Goal: Task Accomplishment & Management: Complete application form

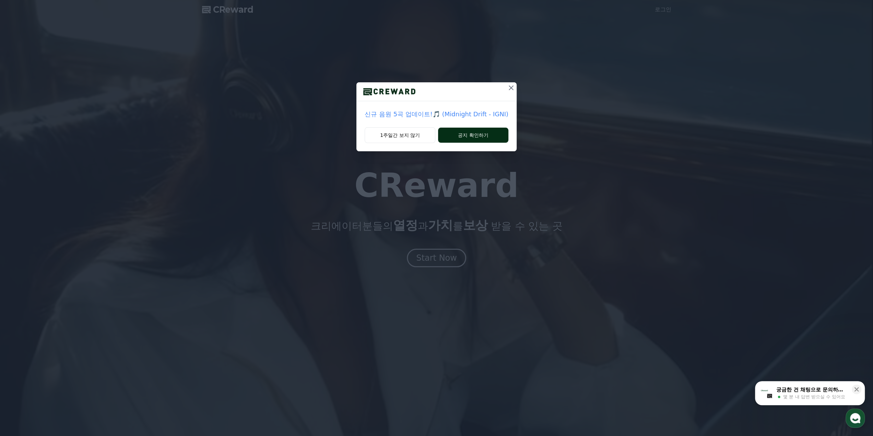
click at [457, 139] on button "공지 확인하기" at bounding box center [473, 135] width 70 height 15
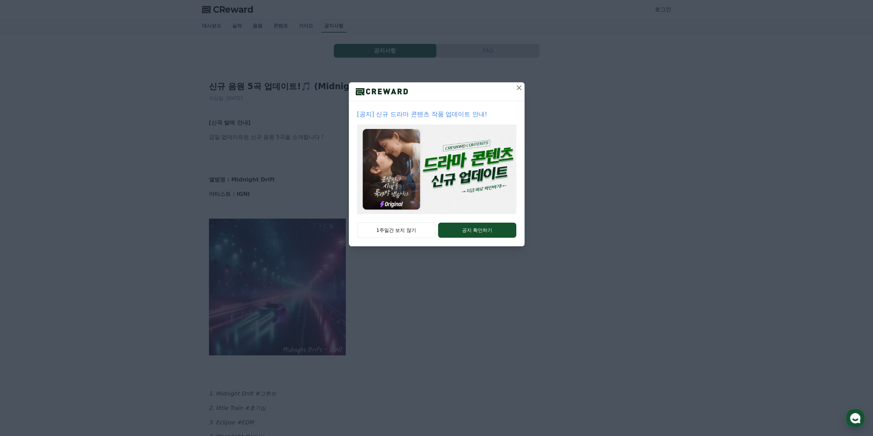
click at [515, 92] on button at bounding box center [519, 87] width 11 height 11
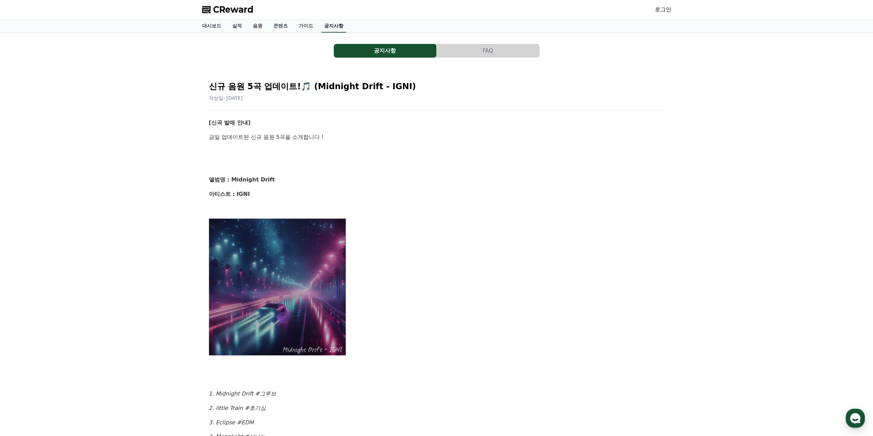
click at [333, 23] on link "공지사항" at bounding box center [334, 26] width 25 height 13
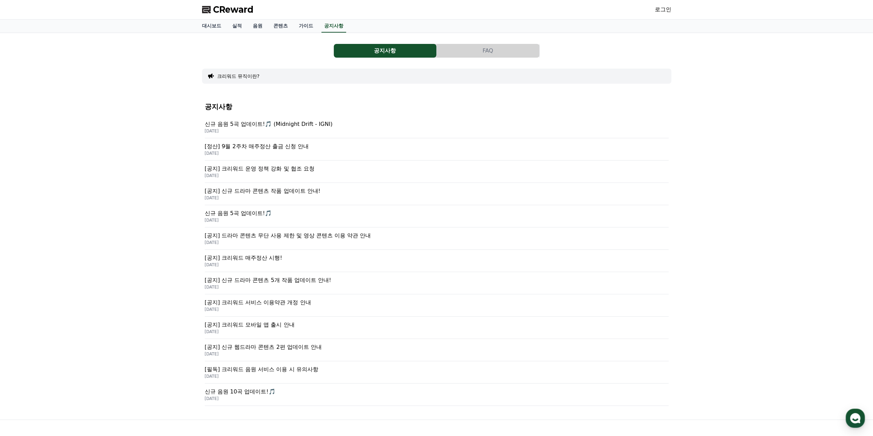
click at [666, 13] on link "로그인" at bounding box center [663, 9] width 16 height 8
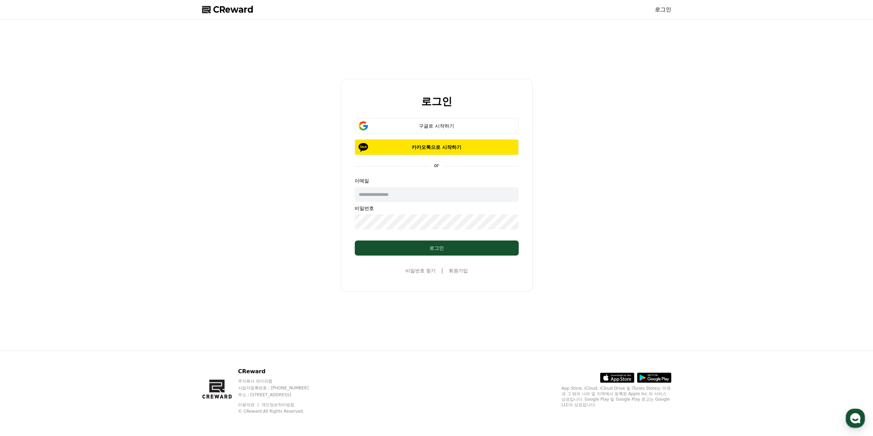
click at [404, 199] on input "text" at bounding box center [437, 194] width 164 height 15
type input "*"
type input "**********"
click at [338, 222] on div "**********" at bounding box center [436, 185] width 475 height 326
click at [453, 272] on link "회원가입" at bounding box center [458, 270] width 19 height 7
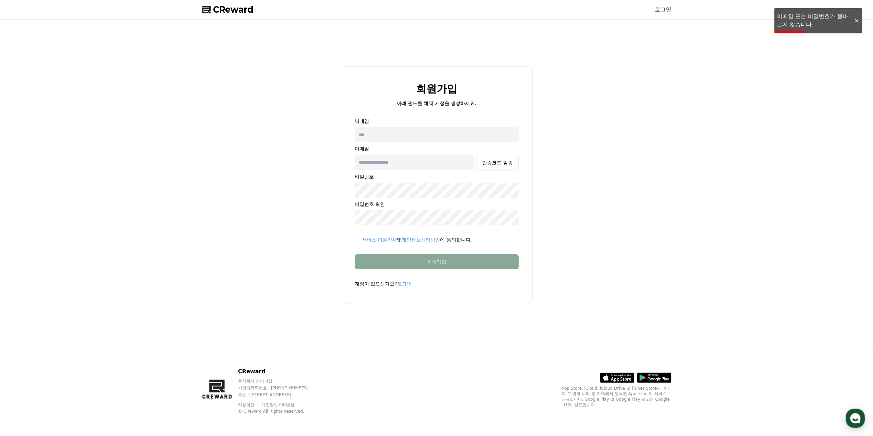
click at [403, 140] on input "text" at bounding box center [437, 134] width 164 height 15
type input "*"
type input "***"
type input "*"
type input "**********"
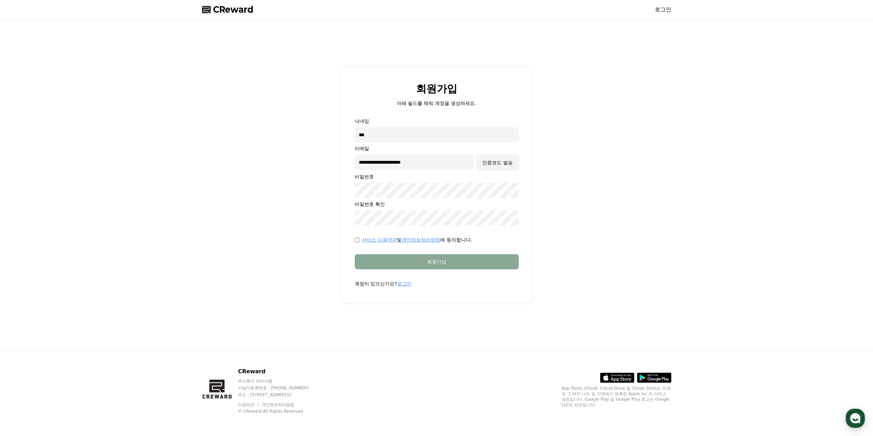
click at [507, 163] on div "인증코드 발송" at bounding box center [497, 162] width 30 height 7
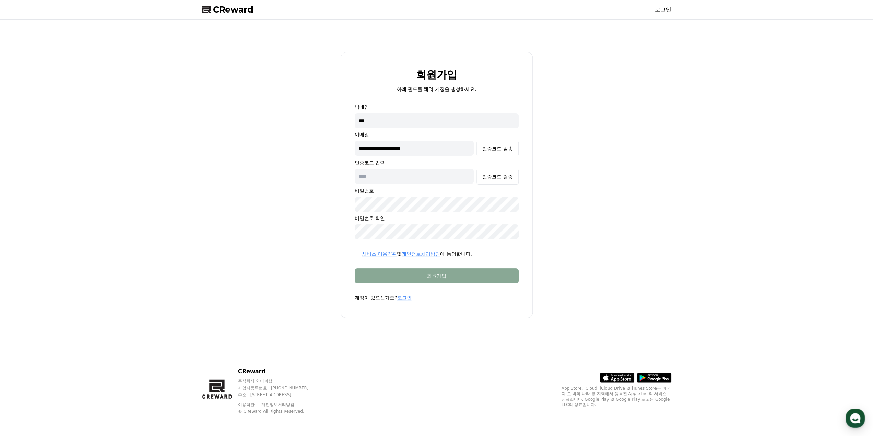
click at [398, 178] on input "text" at bounding box center [414, 176] width 119 height 15
paste input "******"
click at [501, 185] on div "**********" at bounding box center [437, 172] width 164 height 136
click at [500, 181] on button "인증코드 검증" at bounding box center [498, 177] width 42 height 16
click at [477, 141] on button "인증코드 발송" at bounding box center [498, 149] width 42 height 16
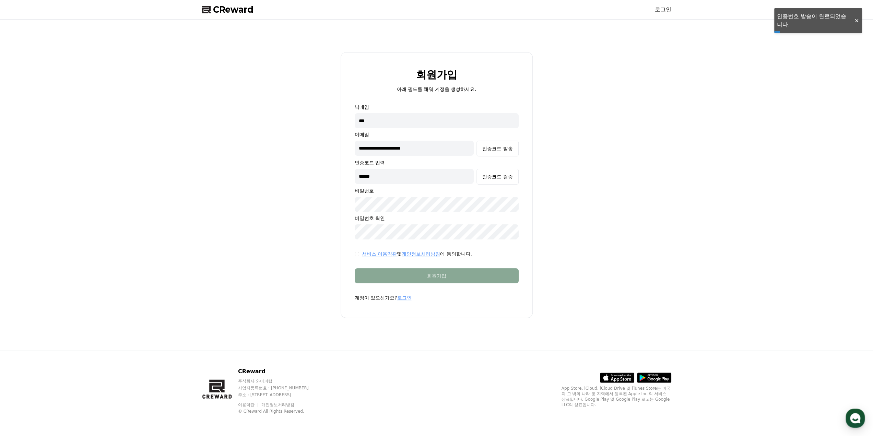
click at [359, 254] on div "서비스 이용약관 및 개인정보처리방침 에 동의합니다." at bounding box center [437, 254] width 164 height 7
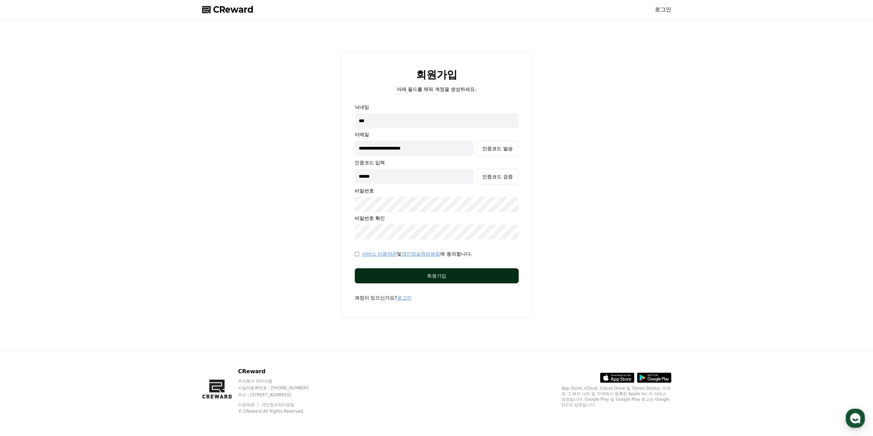
click at [363, 278] on button "회원가입" at bounding box center [437, 275] width 164 height 15
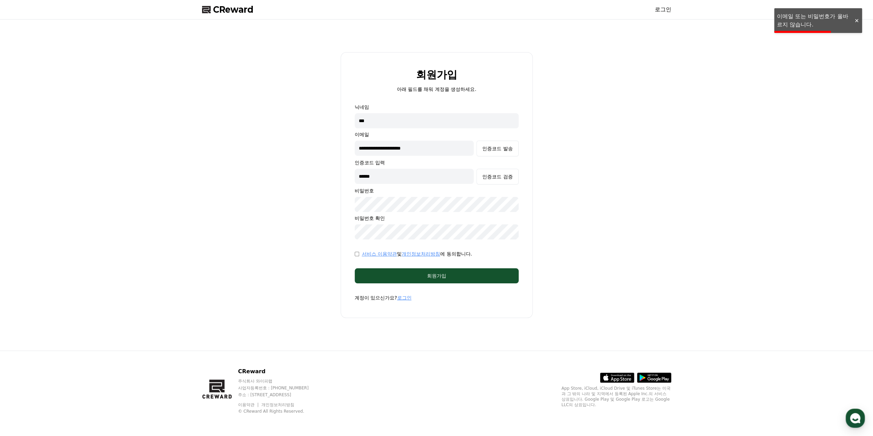
click at [350, 203] on form "**********" at bounding box center [437, 203] width 186 height 198
click at [477, 141] on button "인증코드 발송" at bounding box center [498, 149] width 42 height 16
click at [409, 282] on button "회원가입" at bounding box center [437, 275] width 164 height 15
drag, startPoint x: 367, startPoint y: 174, endPoint x: 329, endPoint y: 172, distance: 37.8
click at [329, 172] on div "**********" at bounding box center [436, 185] width 475 height 326
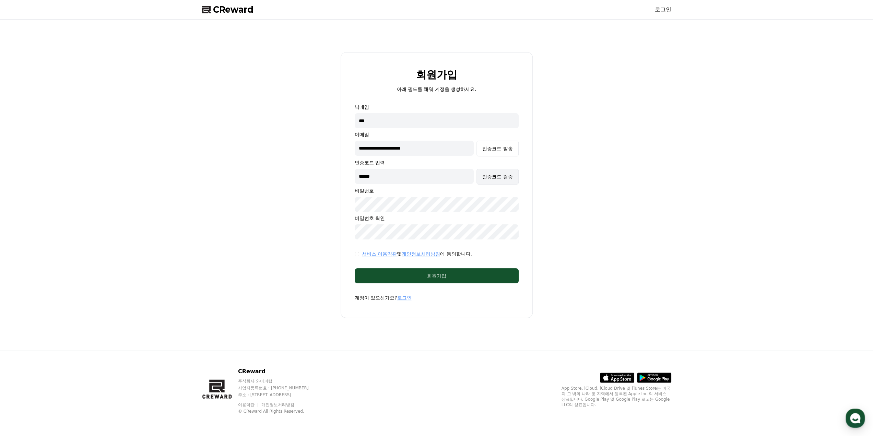
paste input "text"
click at [498, 179] on div "인증코드 검증" at bounding box center [497, 176] width 30 height 7
drag, startPoint x: 361, startPoint y: 177, endPoint x: 338, endPoint y: 174, distance: 23.5
click at [339, 174] on div "**********" at bounding box center [436, 185] width 475 height 326
paste input "text"
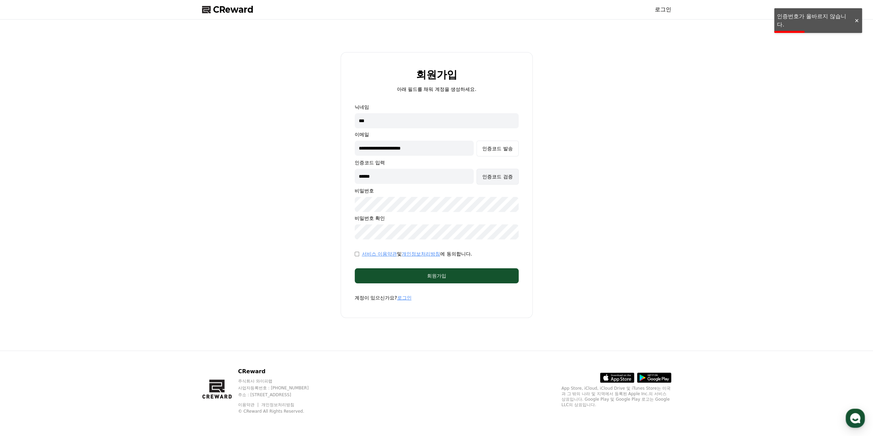
type input "******"
click at [500, 174] on div "인증코드 검증" at bounding box center [497, 176] width 30 height 7
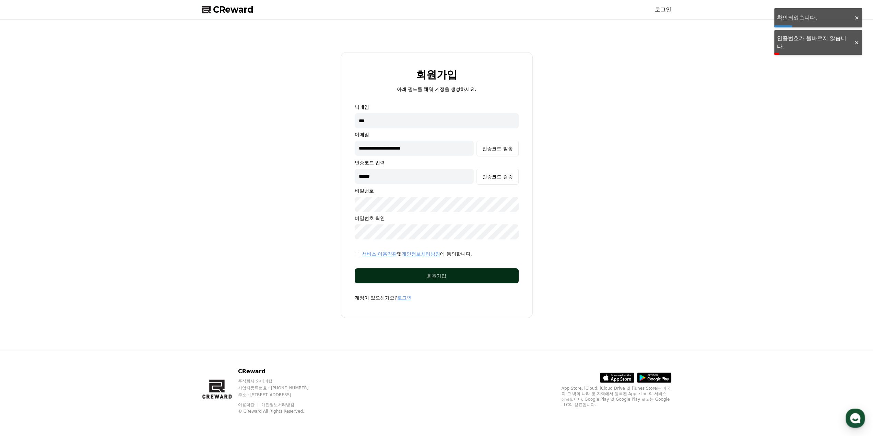
click at [452, 273] on div "회원가입" at bounding box center [437, 275] width 137 height 7
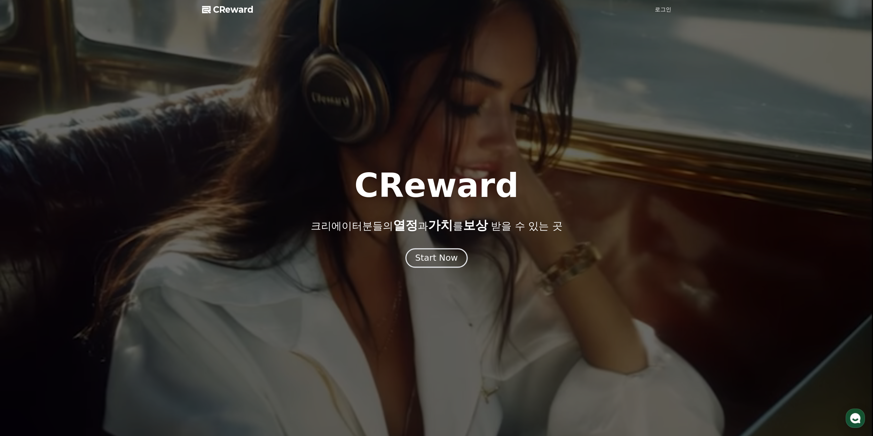
click at [437, 257] on div "Start Now" at bounding box center [436, 258] width 43 height 12
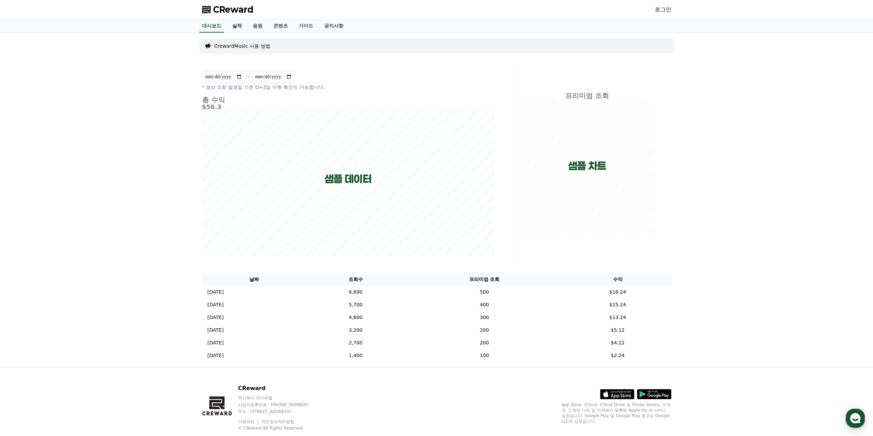
click at [242, 26] on link "실적" at bounding box center [237, 26] width 21 height 13
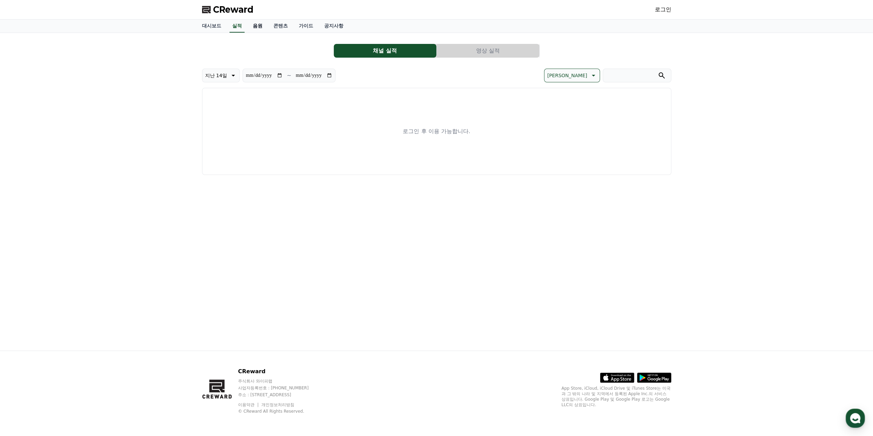
click at [262, 26] on link "음원" at bounding box center [257, 26] width 21 height 13
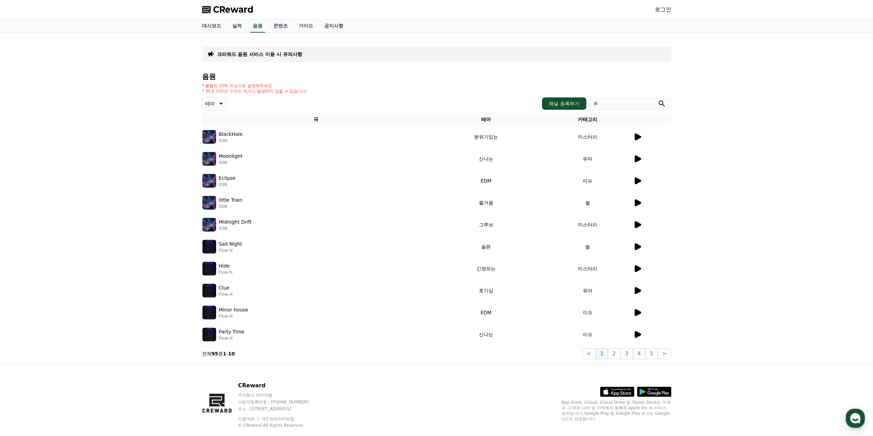
click at [268, 54] on p "크리워드 음원 서비스 이용 시 유의사항" at bounding box center [259, 54] width 85 height 7
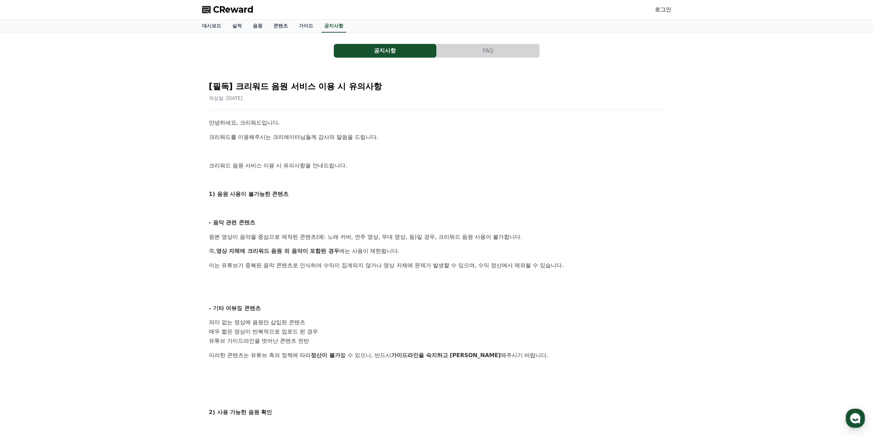
drag, startPoint x: 268, startPoint y: 72, endPoint x: 272, endPoint y: 83, distance: 11.3
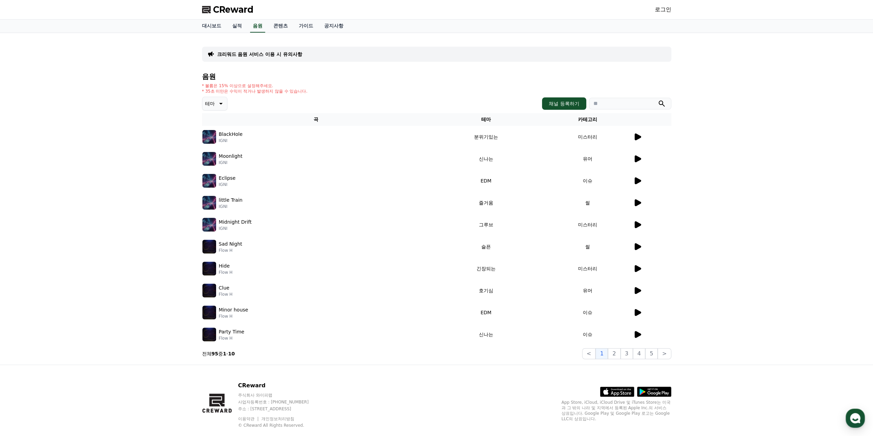
click at [659, 11] on link "로그인" at bounding box center [663, 9] width 16 height 8
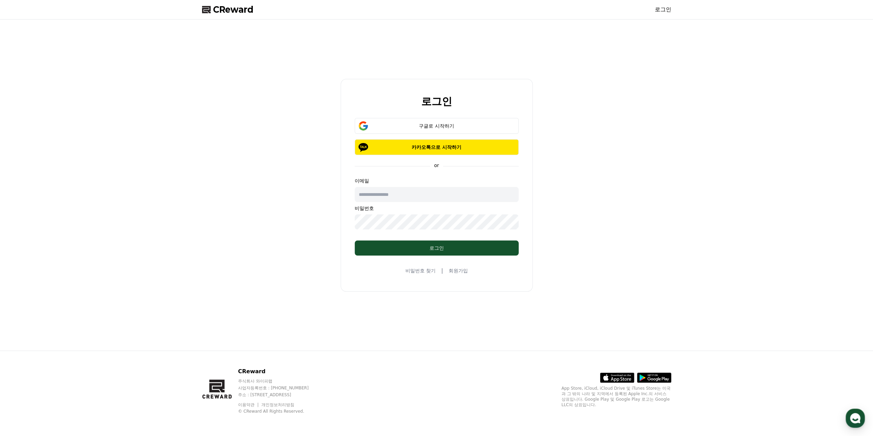
click at [398, 189] on input "text" at bounding box center [437, 194] width 164 height 15
type input "**********"
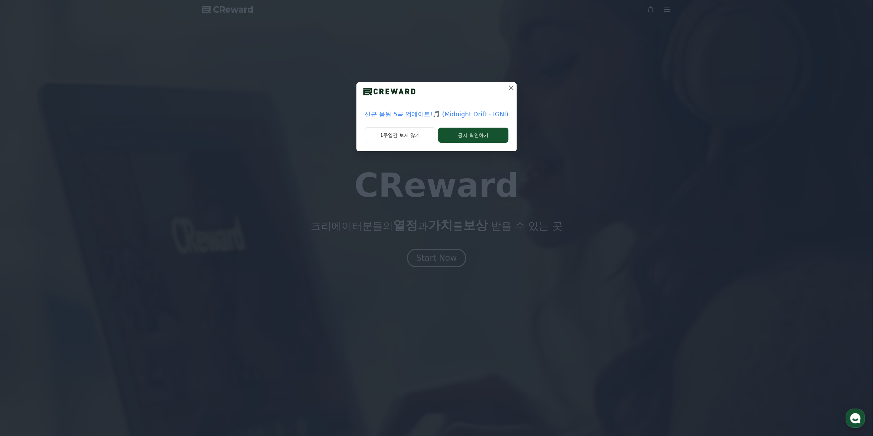
click at [507, 91] on icon at bounding box center [511, 88] width 8 height 8
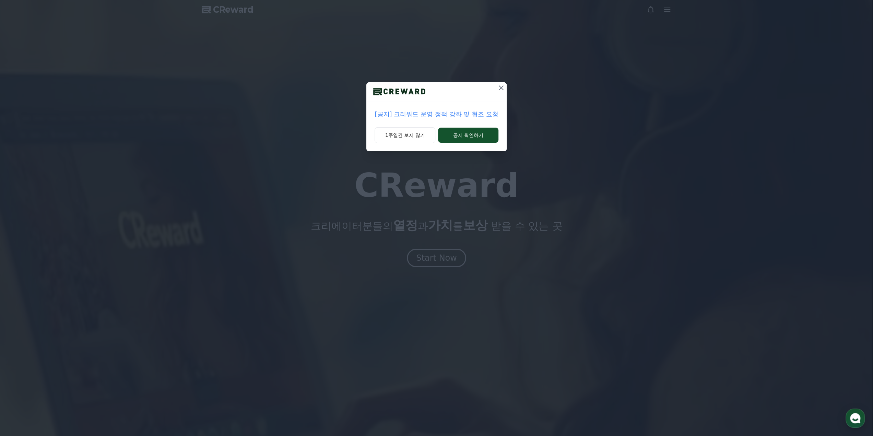
click at [505, 87] on icon at bounding box center [501, 88] width 8 height 8
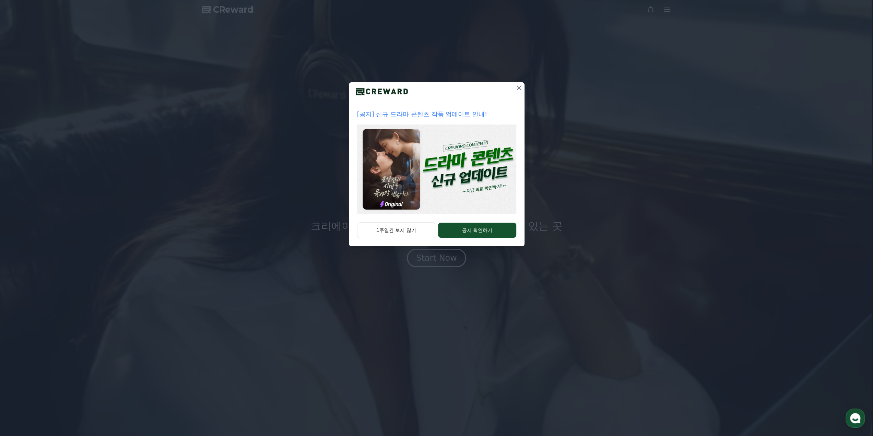
click at [520, 85] on icon at bounding box center [519, 88] width 8 height 8
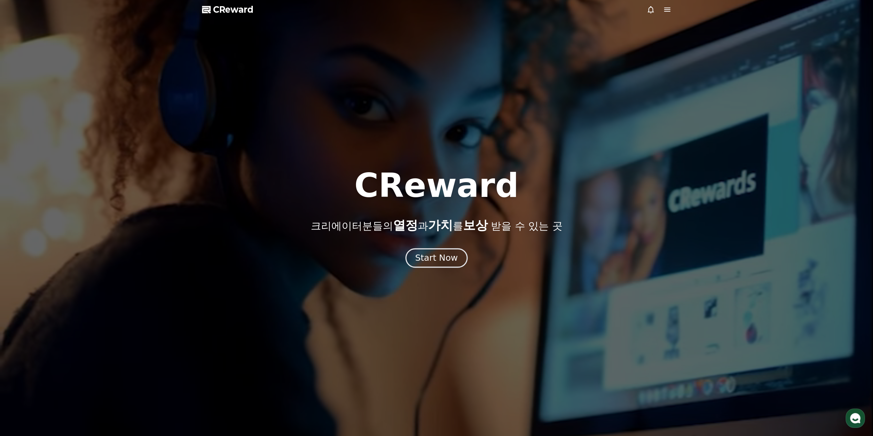
click at [446, 261] on div "Start Now" at bounding box center [436, 258] width 43 height 12
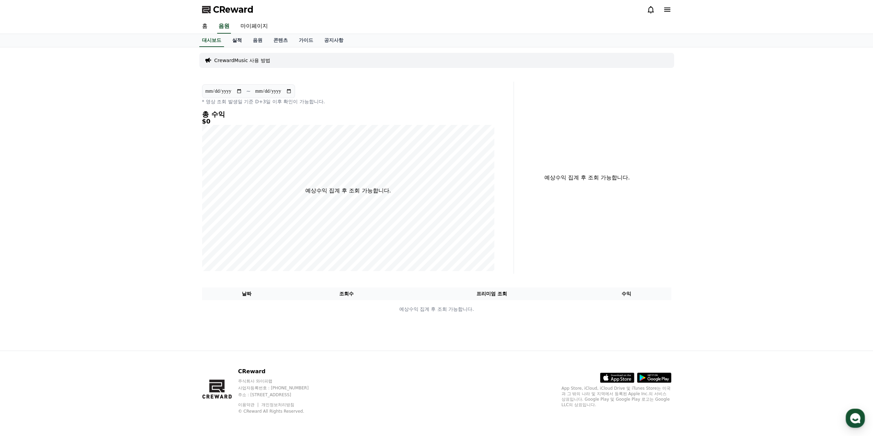
click at [236, 40] on link "실적" at bounding box center [237, 40] width 21 height 13
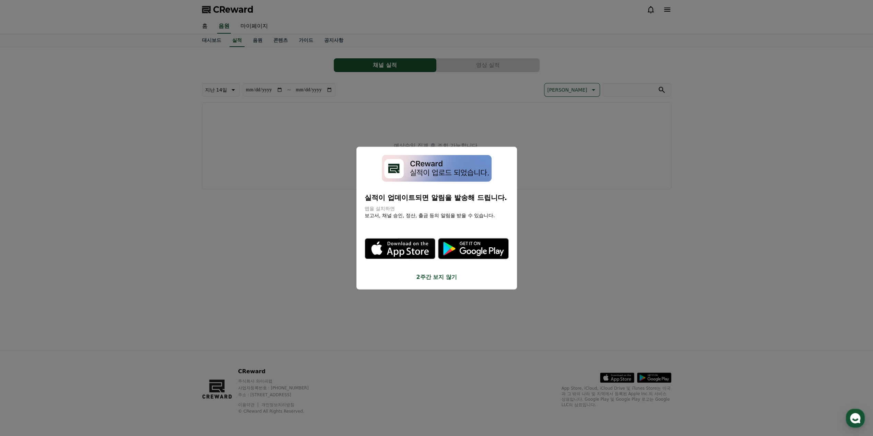
click at [256, 41] on button "close modal" at bounding box center [436, 218] width 873 height 436
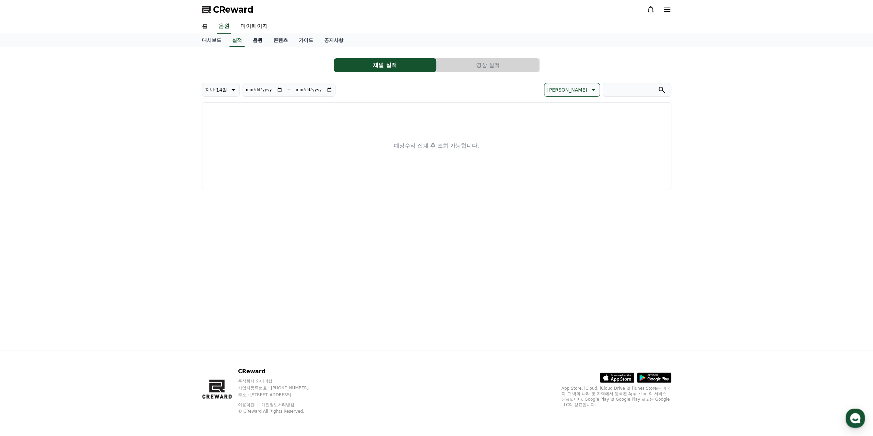
click at [259, 41] on link "음원" at bounding box center [257, 40] width 21 height 13
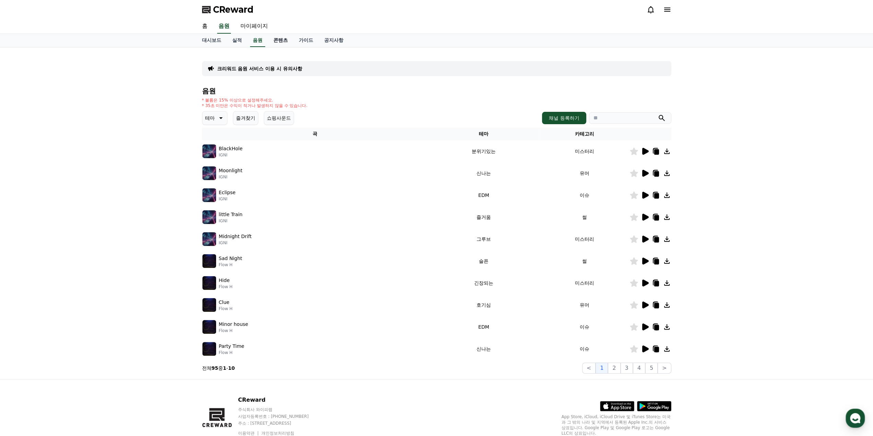
click at [277, 43] on link "콘텐츠" at bounding box center [280, 40] width 25 height 13
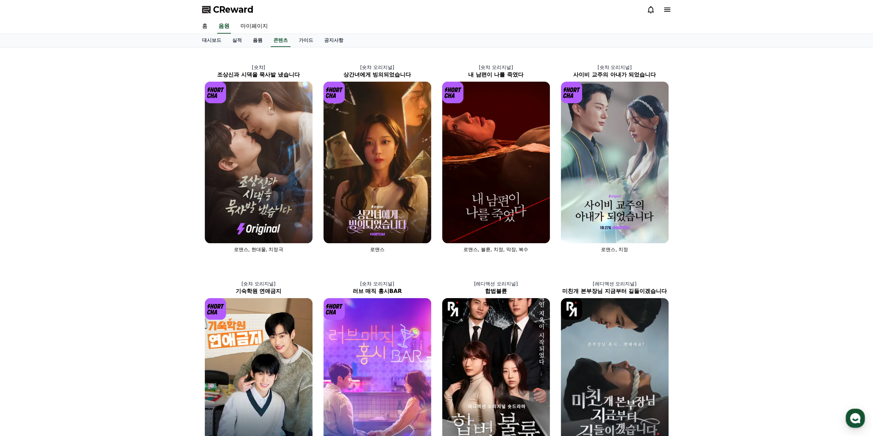
click at [260, 45] on link "음원" at bounding box center [257, 40] width 21 height 13
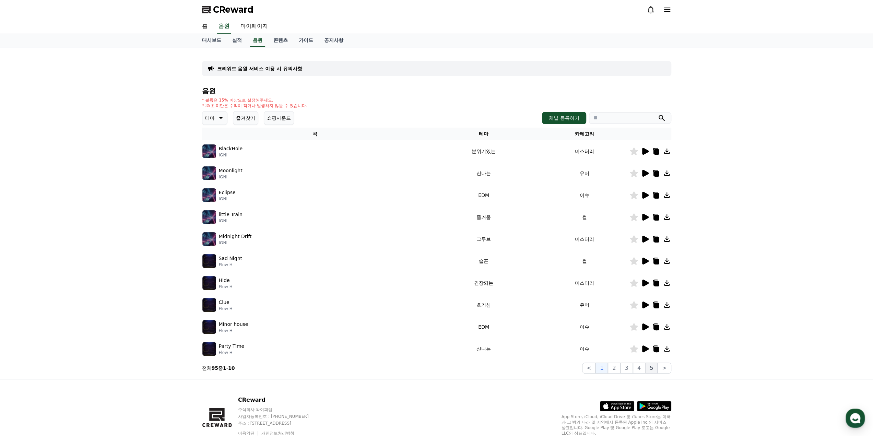
click at [652, 368] on button "5" at bounding box center [652, 368] width 12 height 11
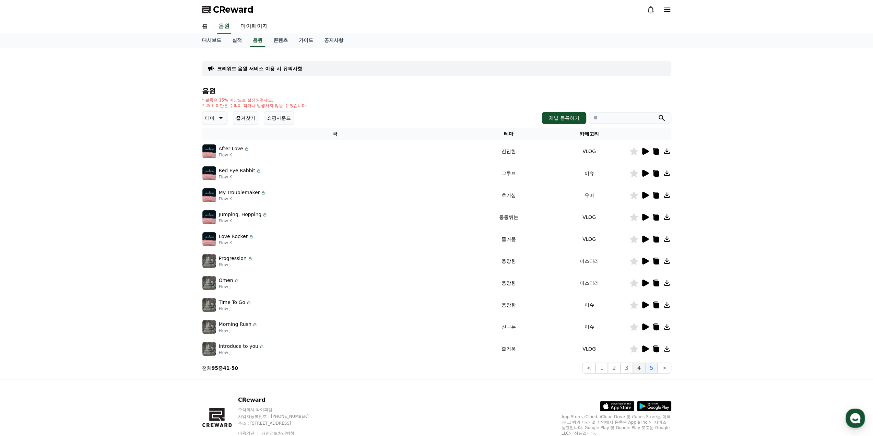
click at [641, 368] on button "4" at bounding box center [639, 368] width 12 height 11
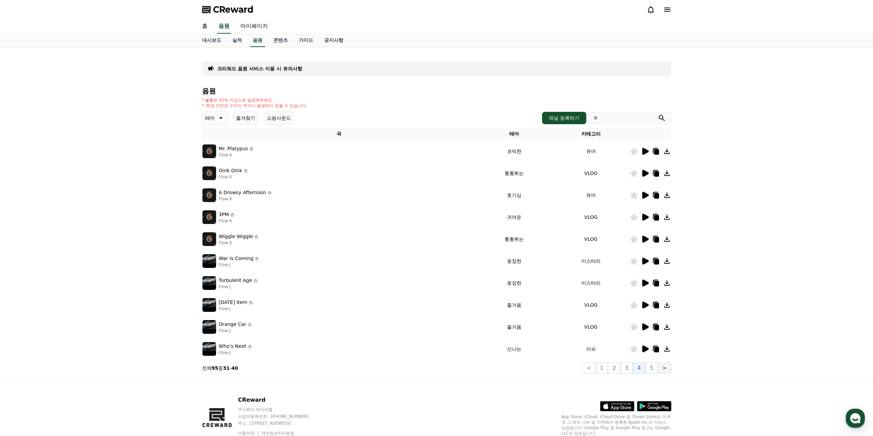
click at [660, 371] on button ">" at bounding box center [664, 368] width 13 height 11
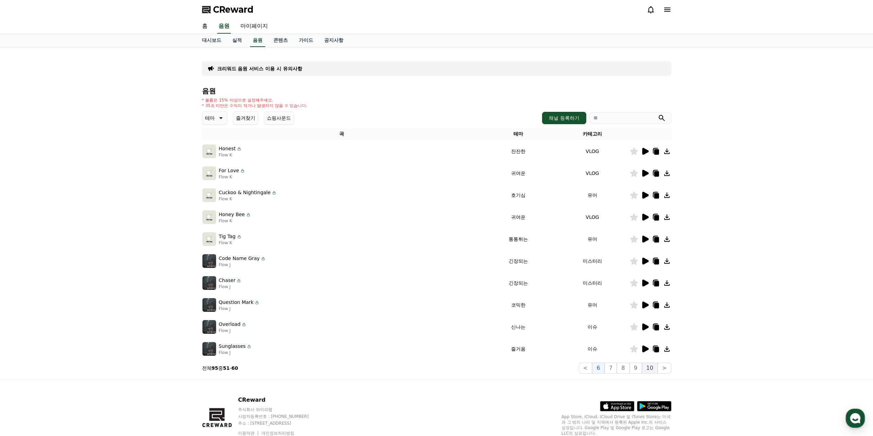
click at [652, 371] on button "10" at bounding box center [650, 368] width 16 height 11
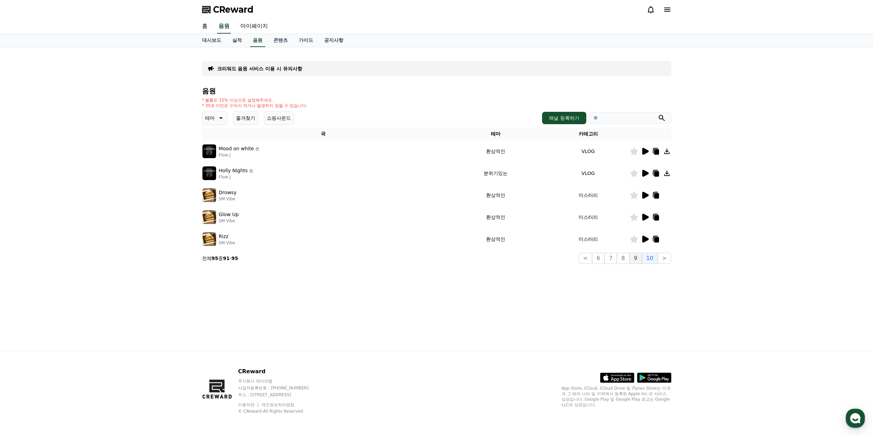
click at [637, 258] on button "9" at bounding box center [636, 258] width 12 height 11
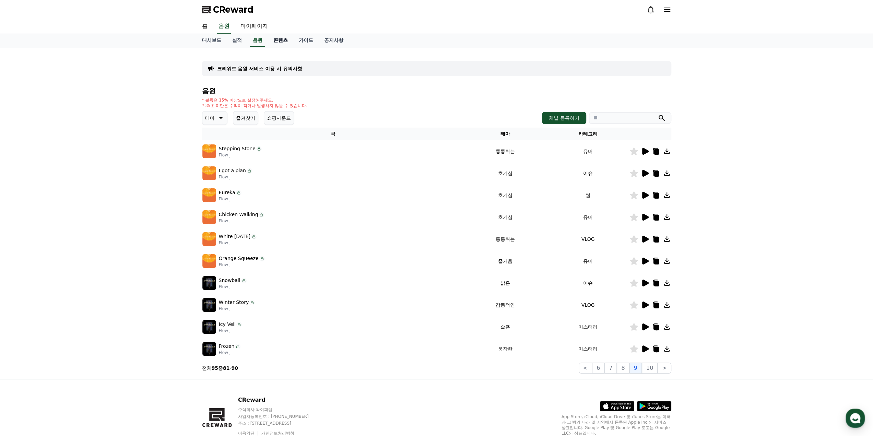
click at [279, 39] on link "콘텐츠" at bounding box center [280, 40] width 25 height 13
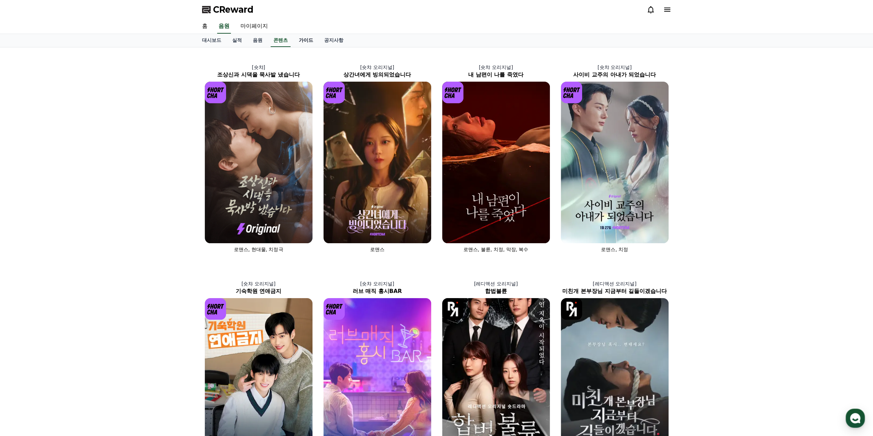
click at [299, 44] on link "가이드" at bounding box center [305, 40] width 25 height 13
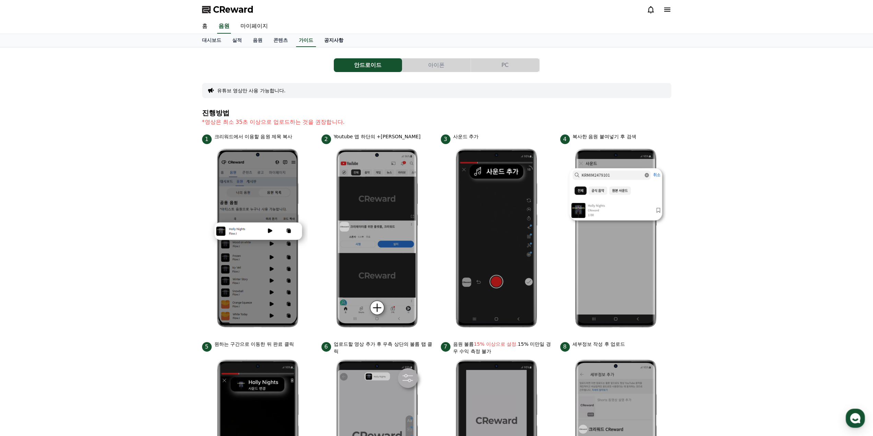
click at [329, 43] on link "공지사항" at bounding box center [334, 40] width 30 height 13
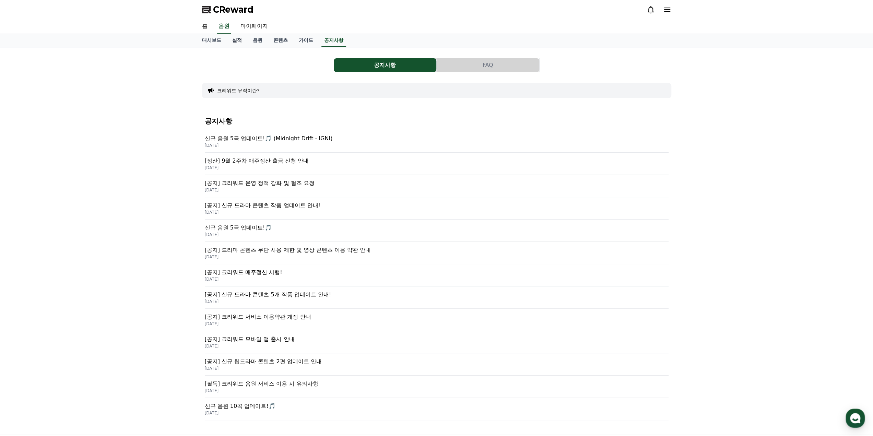
click at [243, 40] on link "실적" at bounding box center [237, 40] width 21 height 13
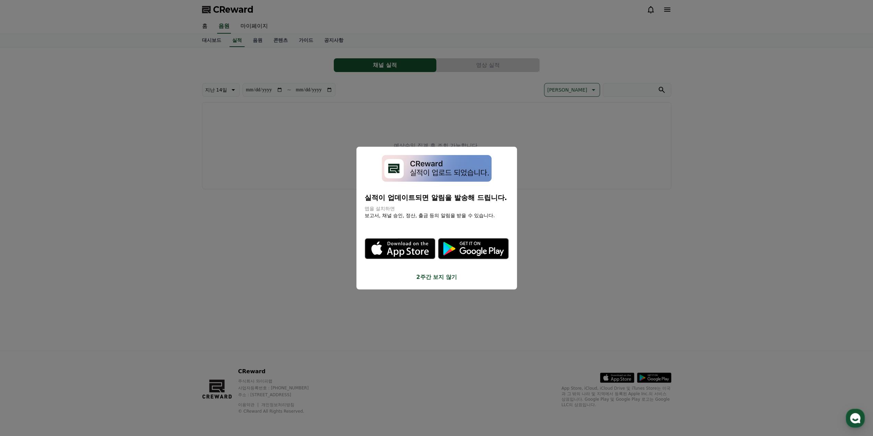
click at [274, 249] on button "close modal" at bounding box center [436, 218] width 873 height 436
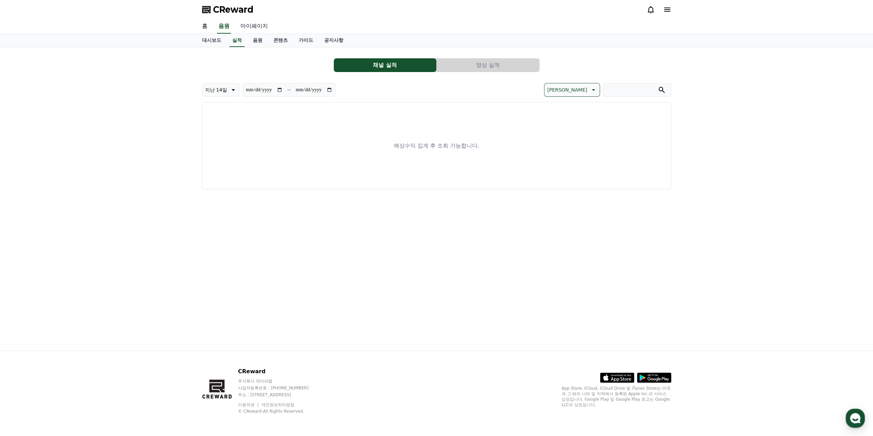
click at [254, 26] on link "마이페이지" at bounding box center [254, 26] width 38 height 14
select select "**********"
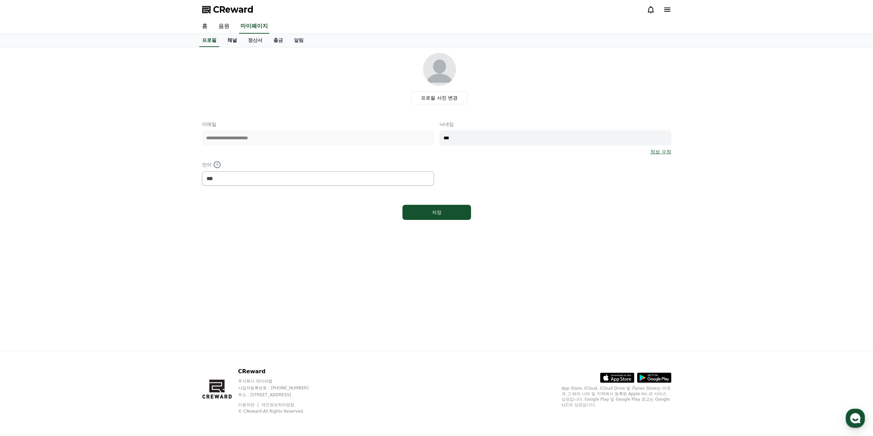
click at [236, 40] on link "채널" at bounding box center [232, 40] width 21 height 13
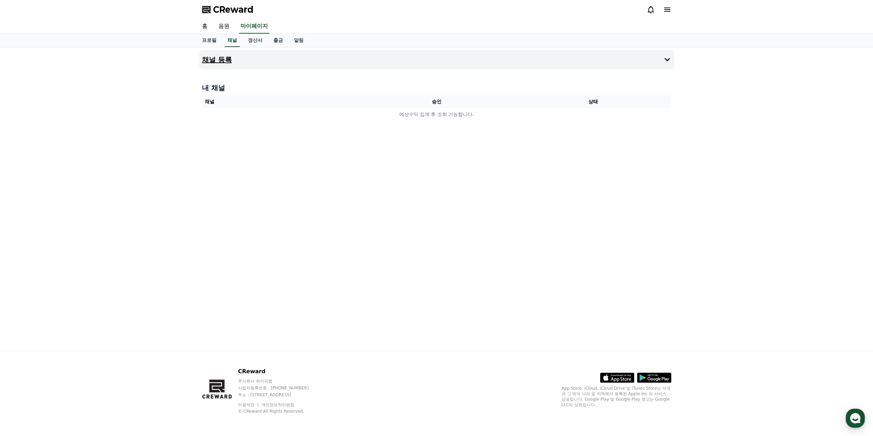
click at [662, 55] on button "채널 등록" at bounding box center [436, 59] width 475 height 19
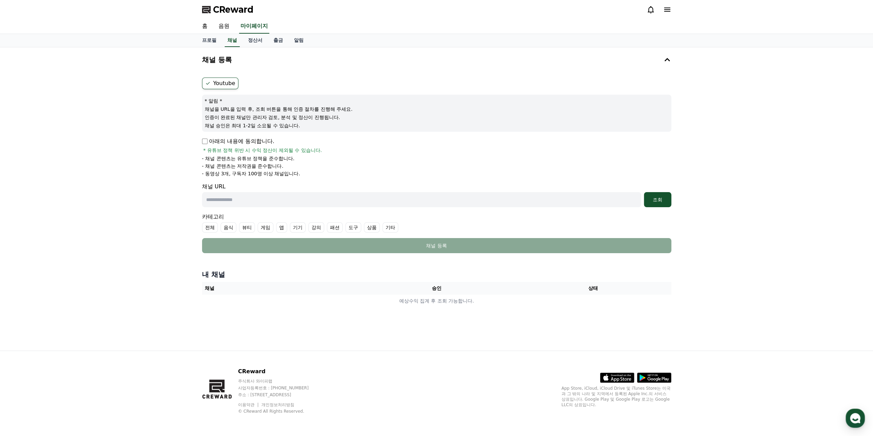
click at [280, 191] on div "채널 URL 조회" at bounding box center [436, 195] width 469 height 25
click at [281, 196] on input "text" at bounding box center [421, 199] width 439 height 15
paste input "**********"
type input "**********"
click at [227, 84] on label "Youtube" at bounding box center [220, 84] width 36 height 12
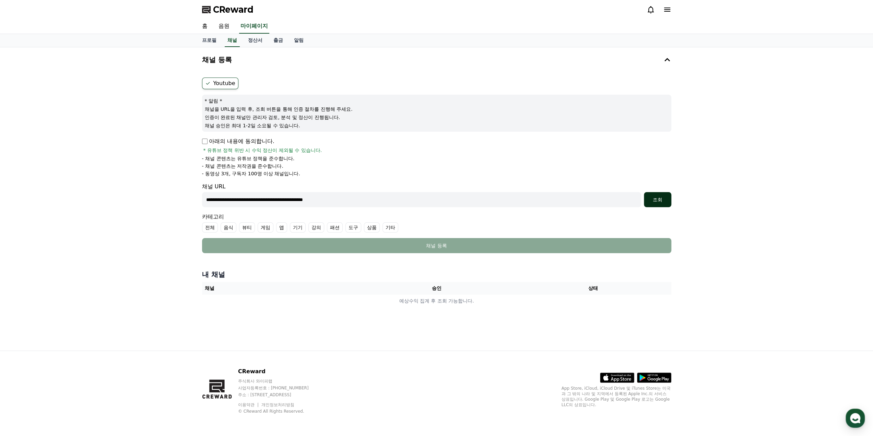
click at [654, 195] on button "조회" at bounding box center [657, 199] width 27 height 15
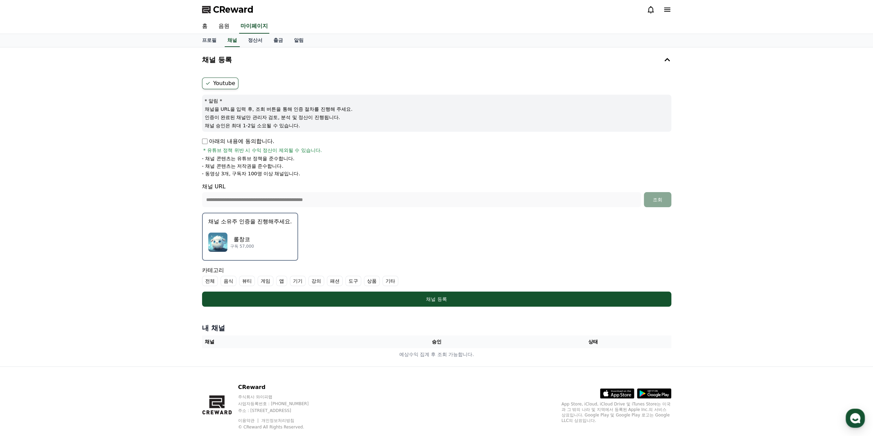
click at [275, 252] on div "롤창코 구독 57,000" at bounding box center [250, 242] width 84 height 27
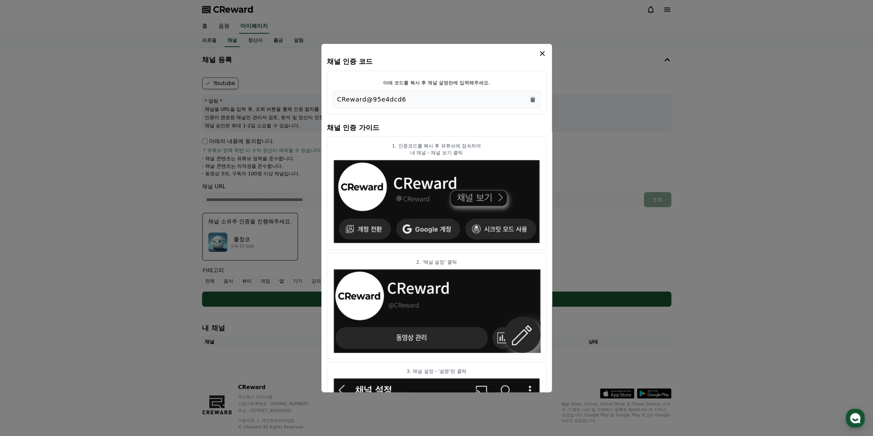
click at [537, 98] on div "CReward@95e4dcd6" at bounding box center [437, 99] width 208 height 19
click at [532, 101] on icon "Copy to clipboard" at bounding box center [533, 99] width 4 height 5
click at [542, 54] on icon "modal" at bounding box center [542, 53] width 5 height 5
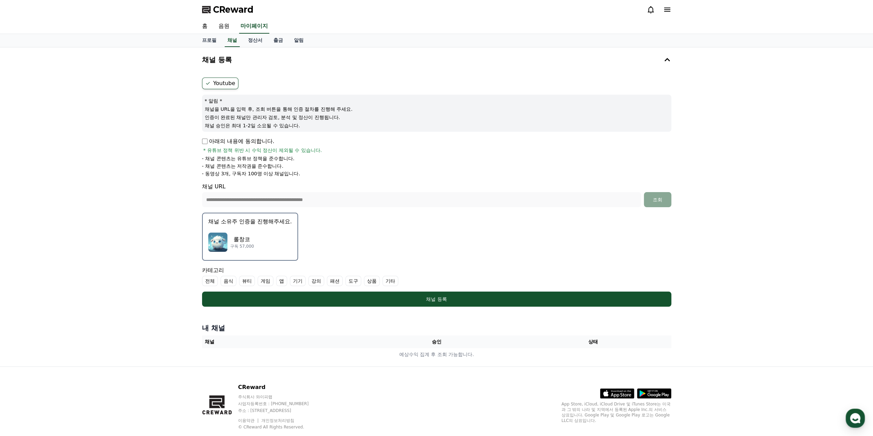
click at [253, 230] on div "롤창코 구독 57,000" at bounding box center [250, 242] width 84 height 27
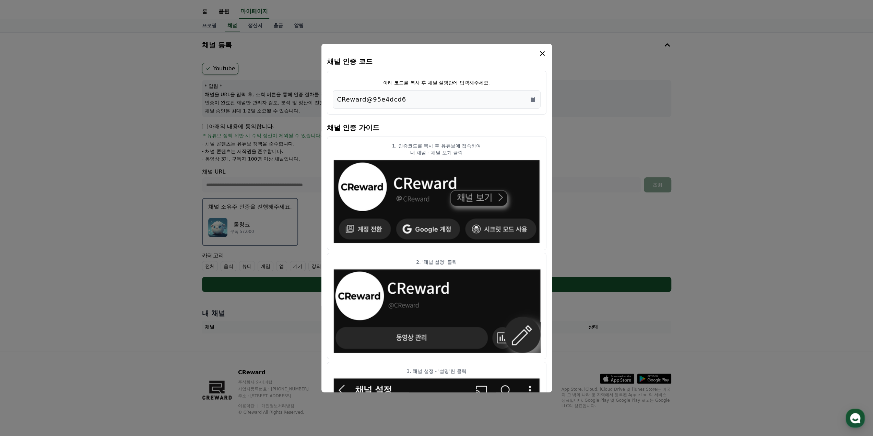
click at [542, 51] on icon "modal" at bounding box center [542, 53] width 8 height 8
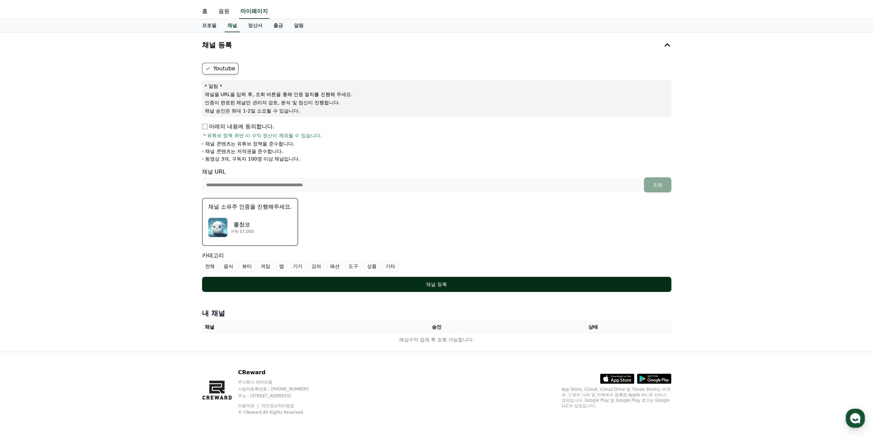
click at [317, 279] on button "채널 등록" at bounding box center [436, 284] width 469 height 15
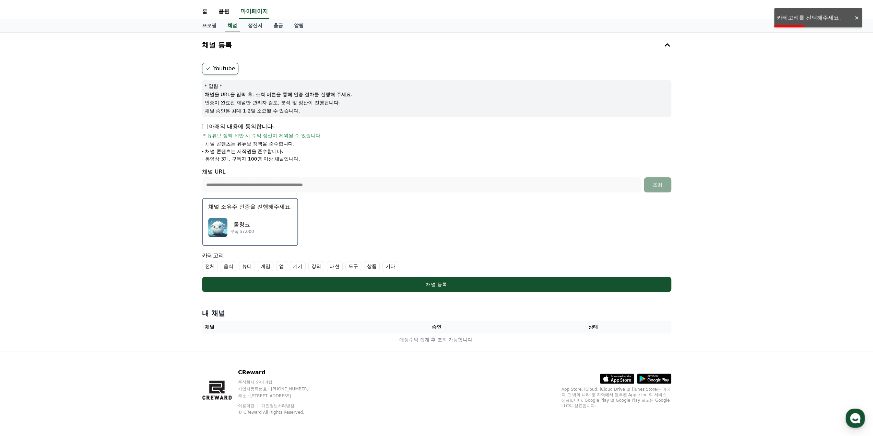
click at [268, 265] on label "게임" at bounding box center [266, 266] width 16 height 10
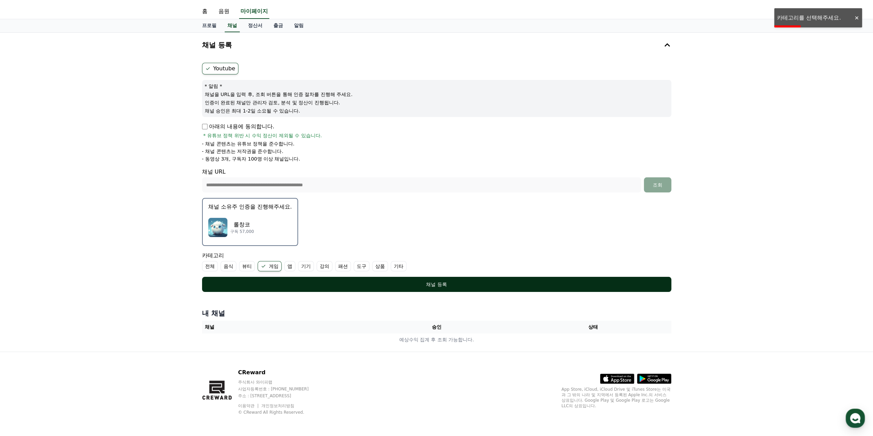
click at [277, 282] on div "채널 등록" at bounding box center [437, 284] width 442 height 7
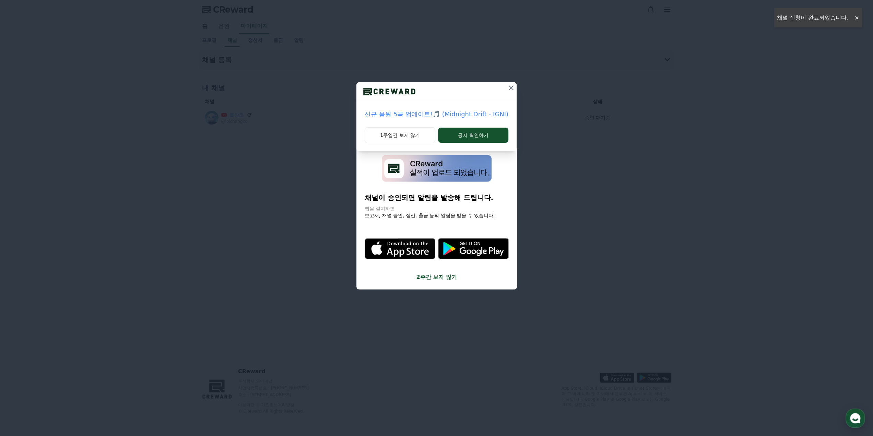
click at [509, 89] on icon at bounding box center [511, 87] width 5 height 5
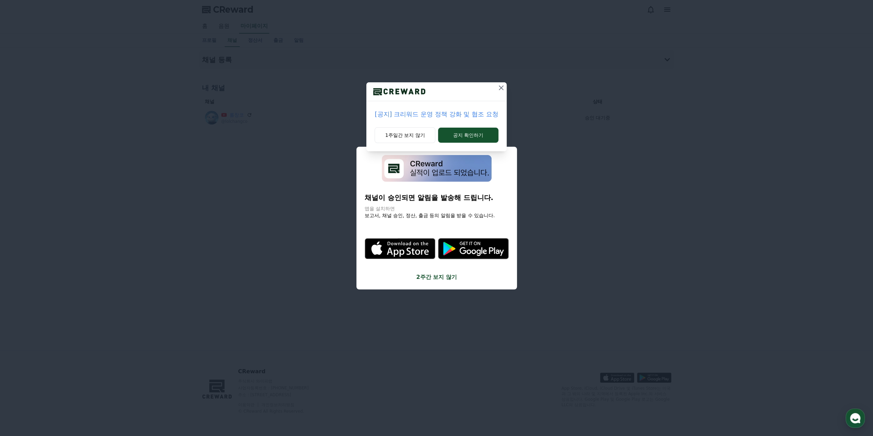
click at [503, 87] on icon at bounding box center [501, 88] width 8 height 8
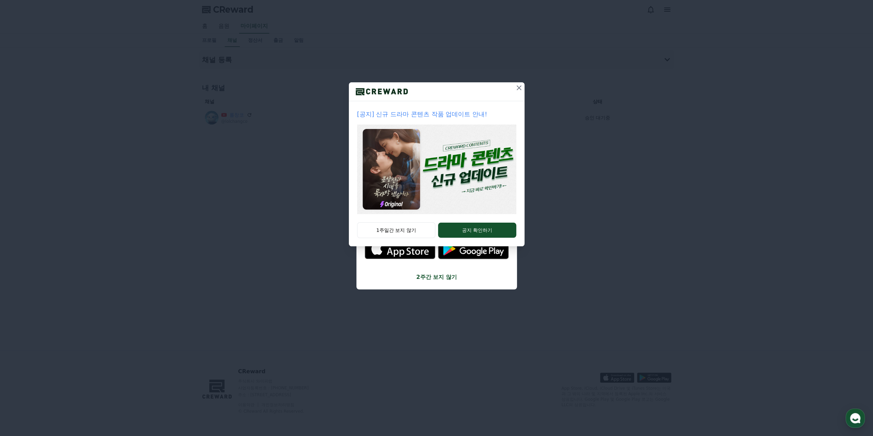
click at [516, 89] on icon at bounding box center [519, 88] width 8 height 8
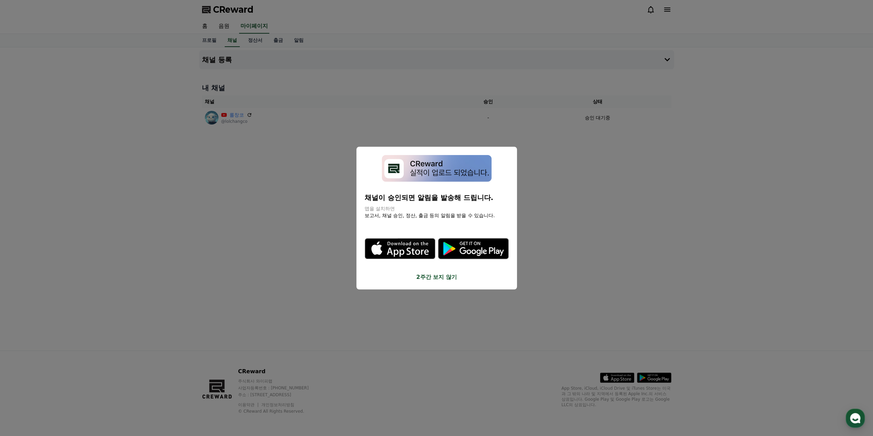
click at [429, 276] on button "2주간 보지 않기" at bounding box center [437, 277] width 144 height 8
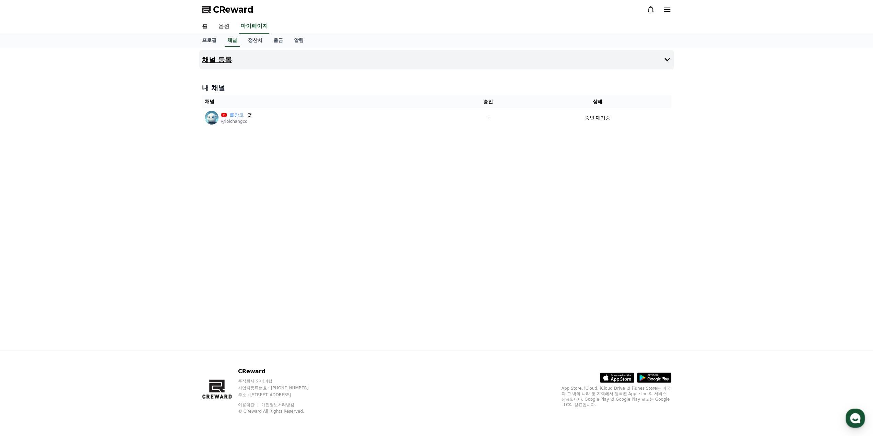
click at [274, 61] on button "채널 등록" at bounding box center [436, 59] width 475 height 19
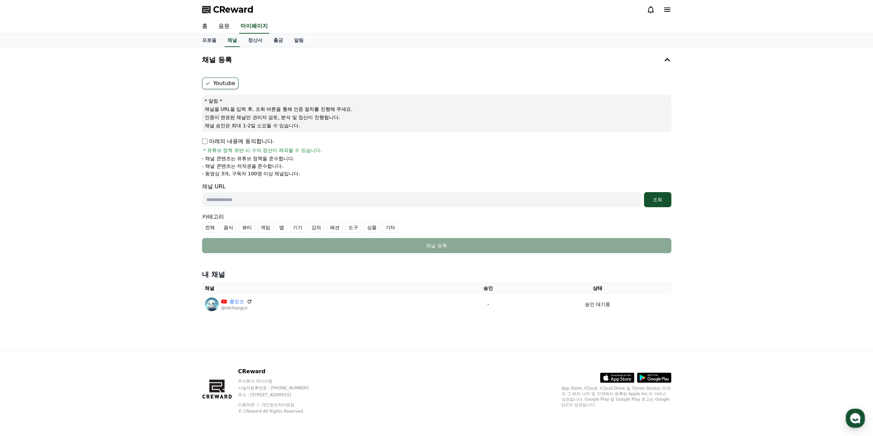
click at [261, 199] on input "text" at bounding box center [421, 199] width 439 height 15
paste input "**********"
type input "**********"
click at [651, 199] on div "조회" at bounding box center [658, 199] width 22 height 7
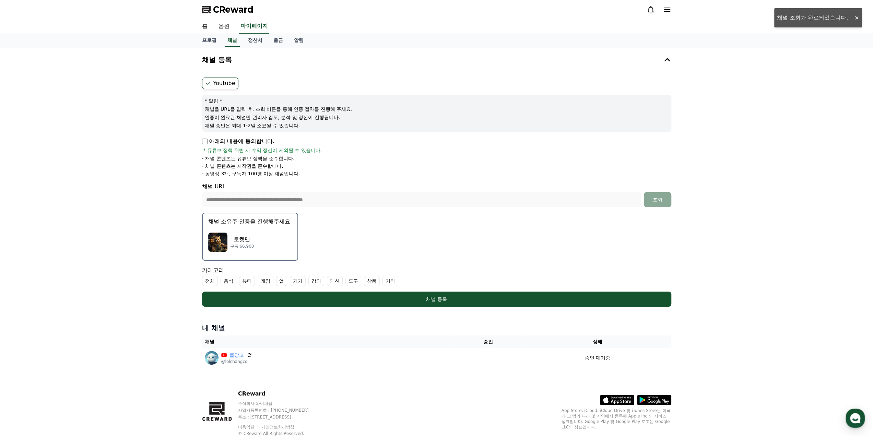
click at [261, 241] on div "로켓맨 구독 66,900" at bounding box center [250, 242] width 84 height 27
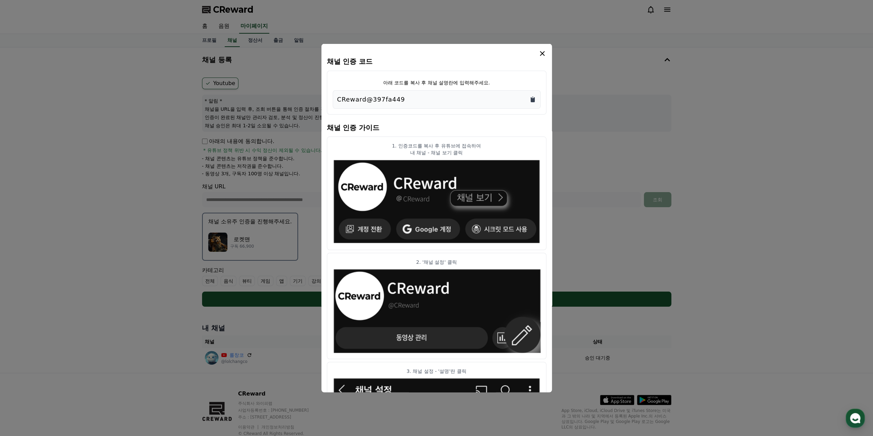
click at [535, 97] on icon "Copy to clipboard" at bounding box center [533, 99] width 4 height 5
click at [540, 49] on icon "modal" at bounding box center [542, 53] width 8 height 8
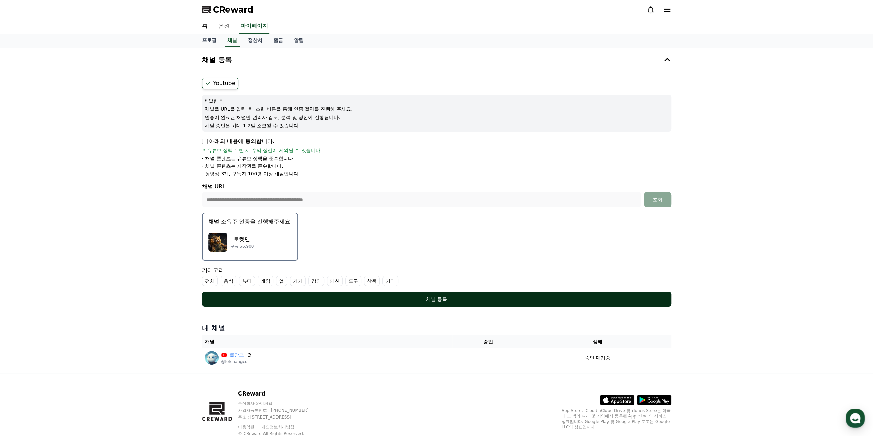
click at [340, 296] on div "채널 등록" at bounding box center [437, 299] width 442 height 7
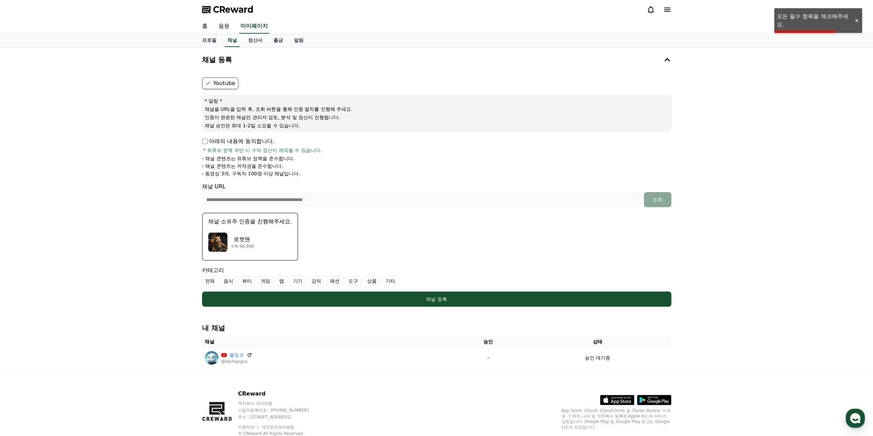
click at [242, 142] on p "아래의 내용에 동의합니다." at bounding box center [238, 141] width 72 height 8
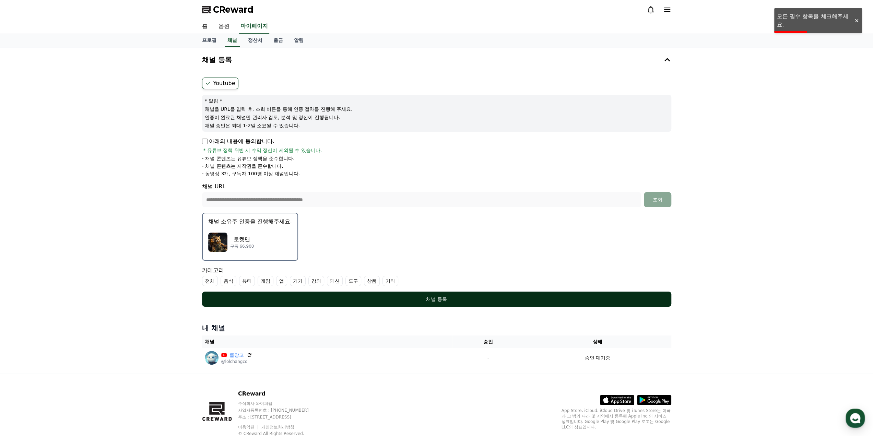
click at [296, 302] on div "채널 등록" at bounding box center [437, 299] width 442 height 7
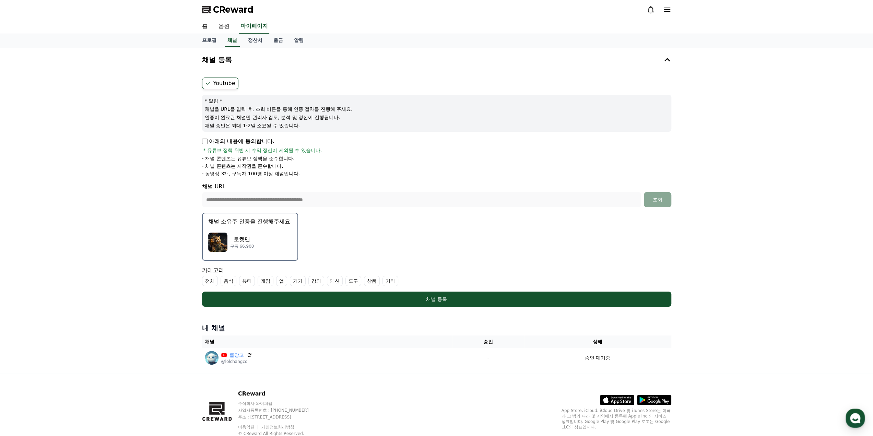
drag, startPoint x: 386, startPoint y: 283, endPoint x: 388, endPoint y: 287, distance: 4.3
click at [386, 283] on label "기타" at bounding box center [391, 281] width 16 height 10
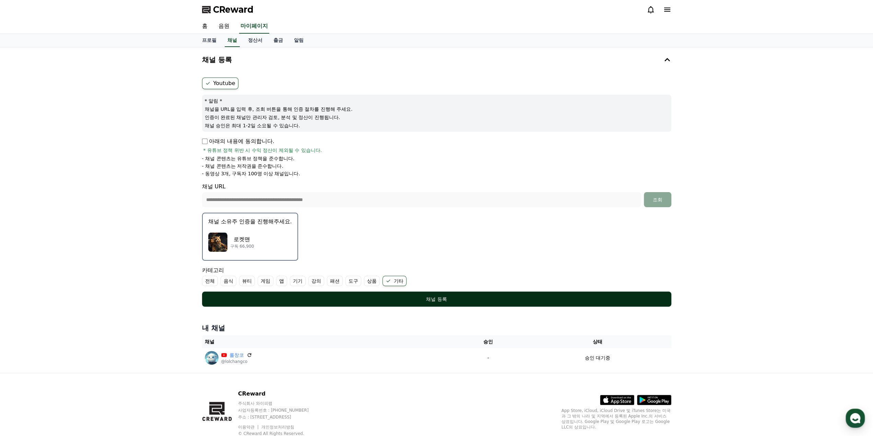
click at [376, 298] on div "채널 등록" at bounding box center [437, 299] width 442 height 7
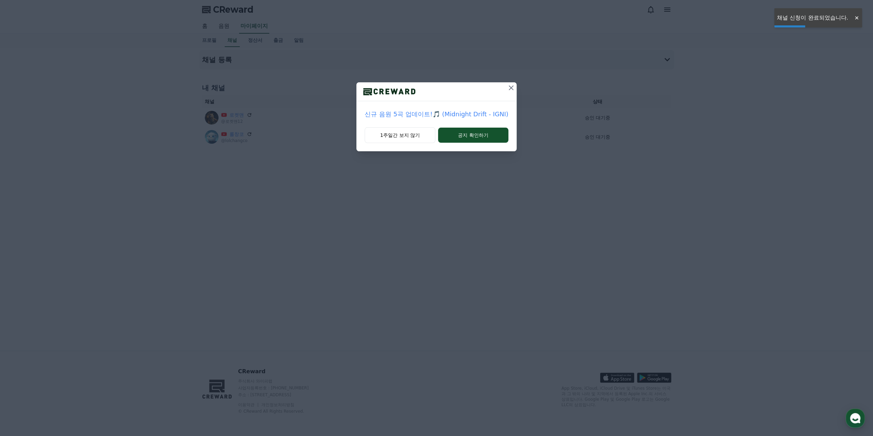
click at [509, 87] on icon at bounding box center [511, 87] width 5 height 5
drag, startPoint x: 502, startPoint y: 90, endPoint x: 471, endPoint y: 97, distance: 32.2
click at [502, 90] on icon at bounding box center [501, 88] width 8 height 8
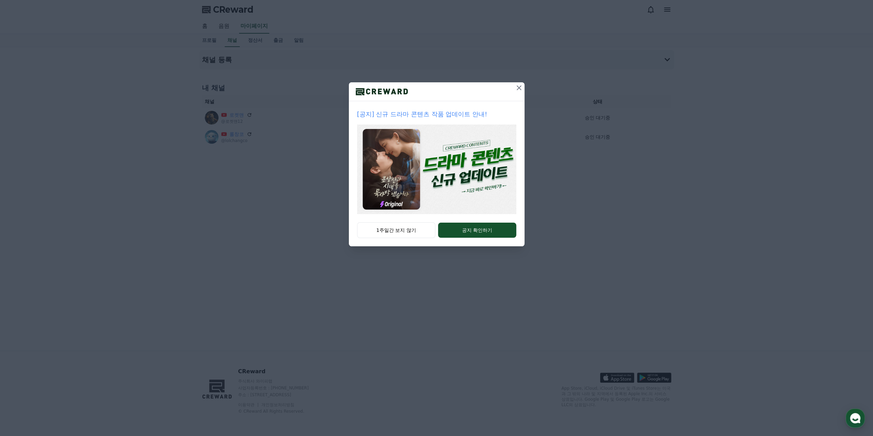
click at [519, 88] on icon at bounding box center [519, 87] width 5 height 5
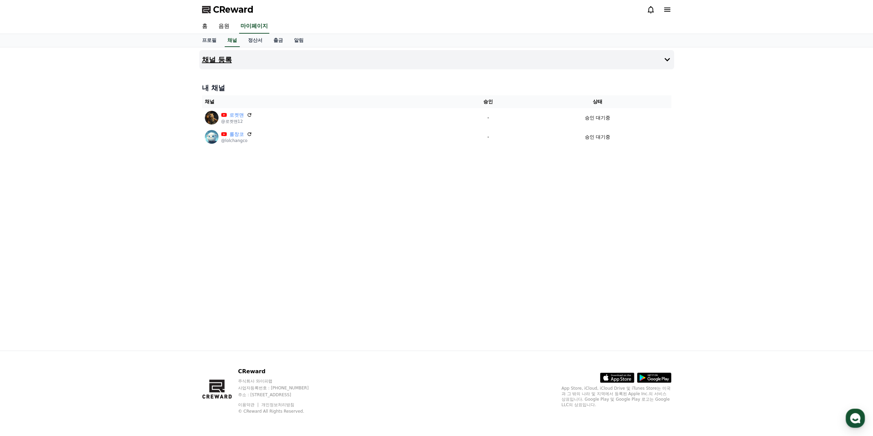
click at [236, 58] on button "채널 등록" at bounding box center [436, 59] width 475 height 19
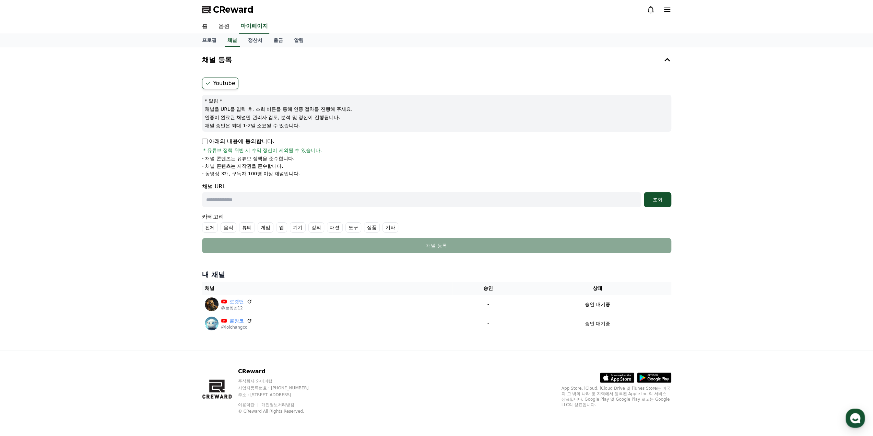
click at [428, 195] on input "text" at bounding box center [421, 199] width 439 height 15
click at [262, 204] on input "text" at bounding box center [421, 199] width 439 height 15
paste input "**********"
type input "**********"
click at [668, 200] on div "조회" at bounding box center [658, 199] width 22 height 7
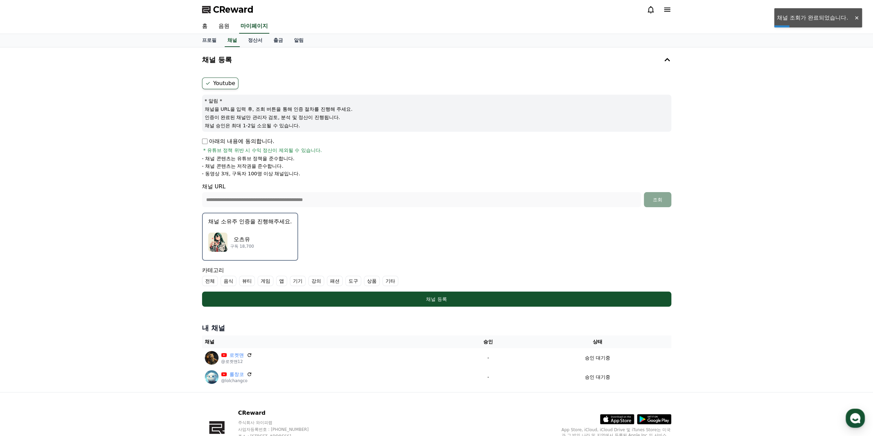
click at [252, 241] on p "오츠유" at bounding box center [242, 239] width 24 height 8
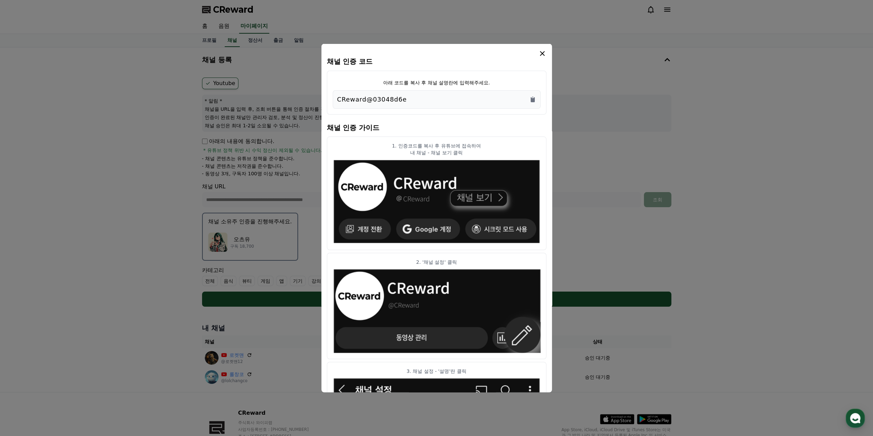
click at [540, 55] on icon "modal" at bounding box center [542, 53] width 8 height 8
click at [528, 98] on div "CReward@03048d6e" at bounding box center [436, 99] width 199 height 10
click at [539, 52] on icon "modal" at bounding box center [542, 53] width 8 height 8
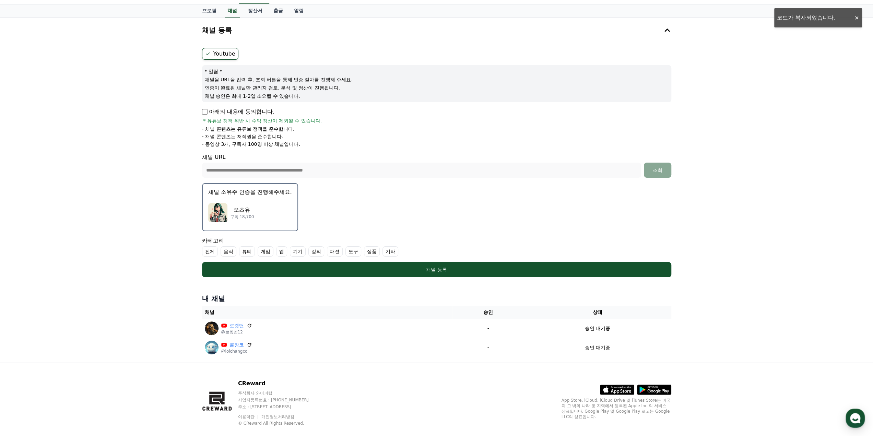
scroll to position [40, 0]
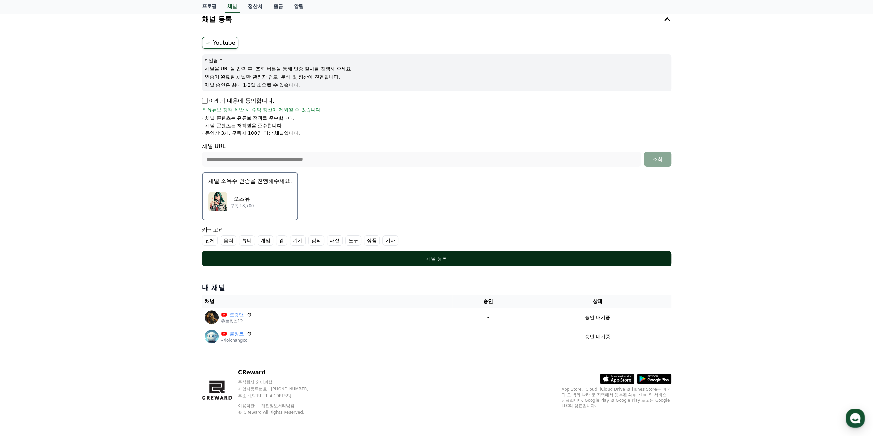
click at [363, 253] on button "채널 등록" at bounding box center [436, 258] width 469 height 15
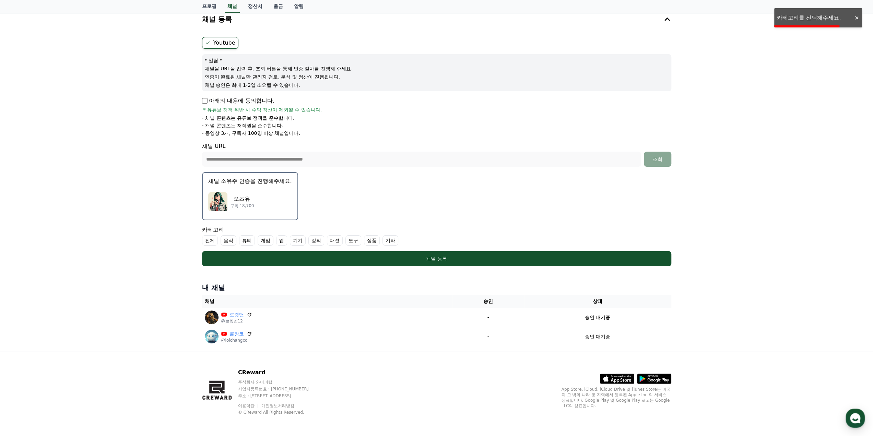
click at [383, 240] on label "기타" at bounding box center [391, 240] width 16 height 10
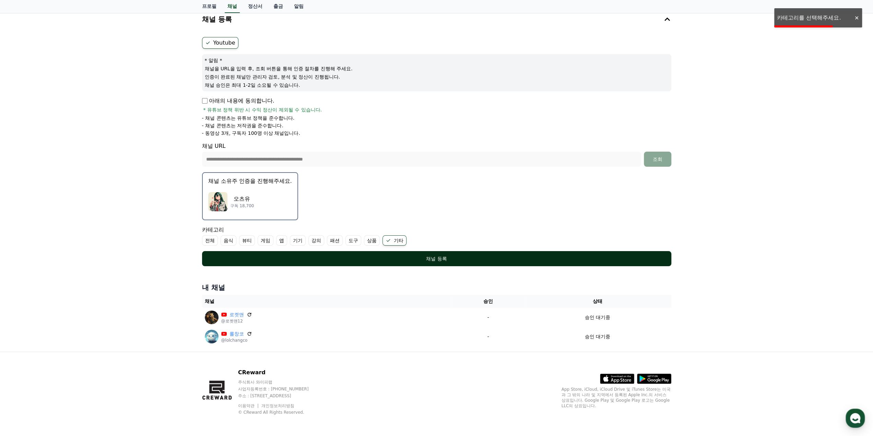
click at [386, 255] on div "채널 등록" at bounding box center [437, 258] width 442 height 7
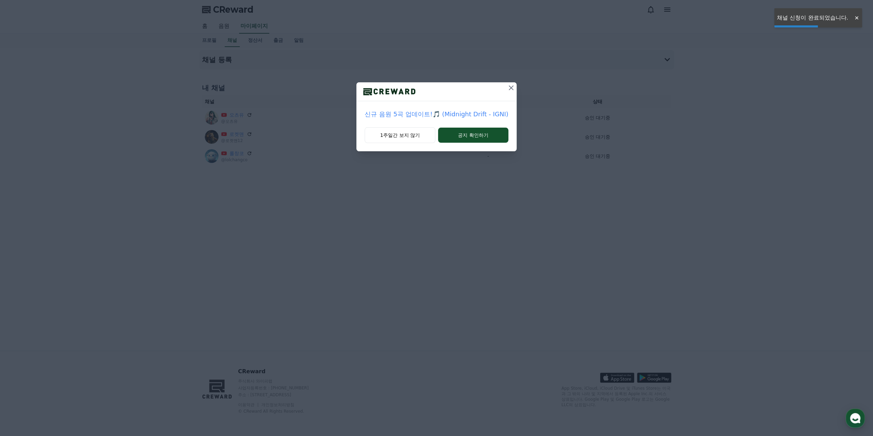
click at [506, 90] on button at bounding box center [511, 87] width 11 height 11
click at [500, 85] on icon at bounding box center [501, 88] width 8 height 8
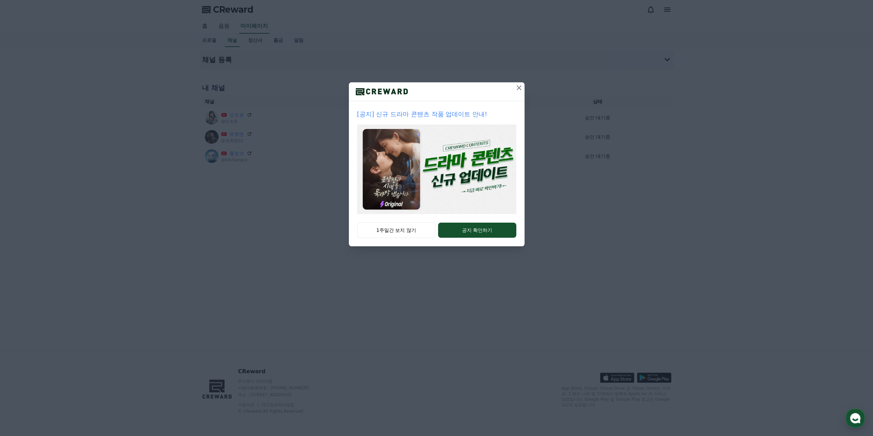
click at [522, 89] on icon at bounding box center [519, 88] width 8 height 8
